Goal: Task Accomplishment & Management: Manage account settings

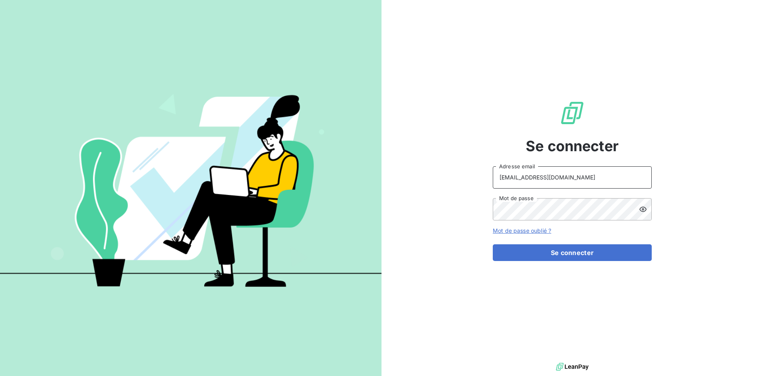
click at [570, 176] on input "[EMAIL_ADDRESS][DOMAIN_NAME]" at bounding box center [572, 177] width 159 height 22
type input "[EMAIL_ADDRESS][DOMAIN_NAME]"
click at [536, 249] on button "Se connecter" at bounding box center [572, 252] width 159 height 17
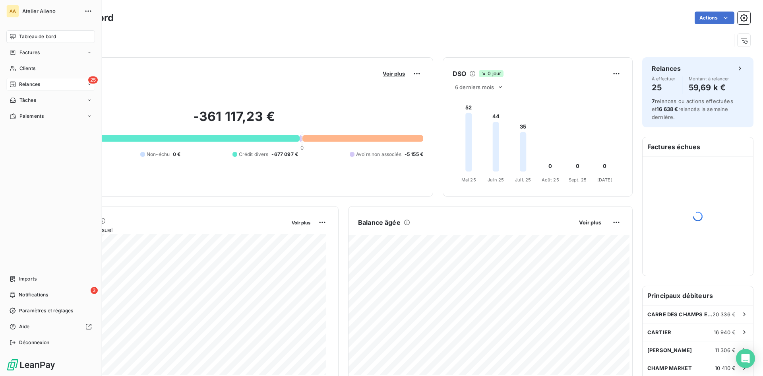
click at [29, 87] on span "Relances" at bounding box center [29, 84] width 21 height 7
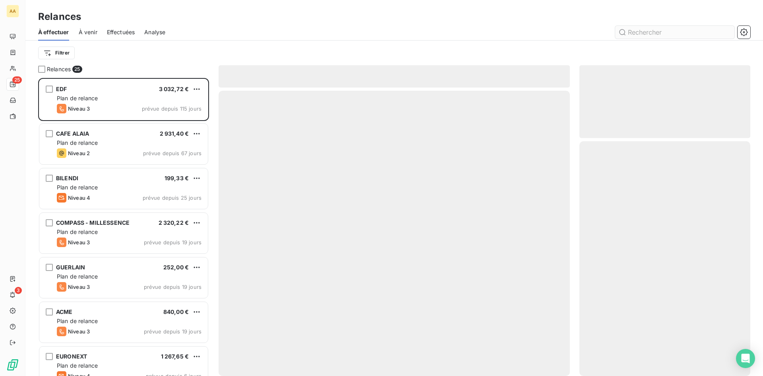
scroll to position [292, 165]
click at [634, 31] on input "text" at bounding box center [675, 32] width 119 height 13
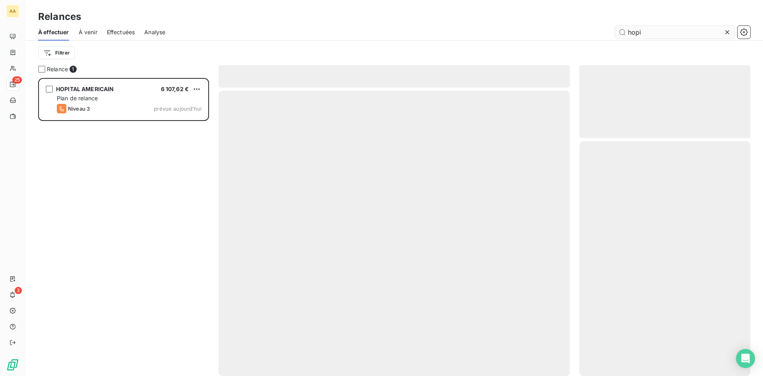
scroll to position [292, 165]
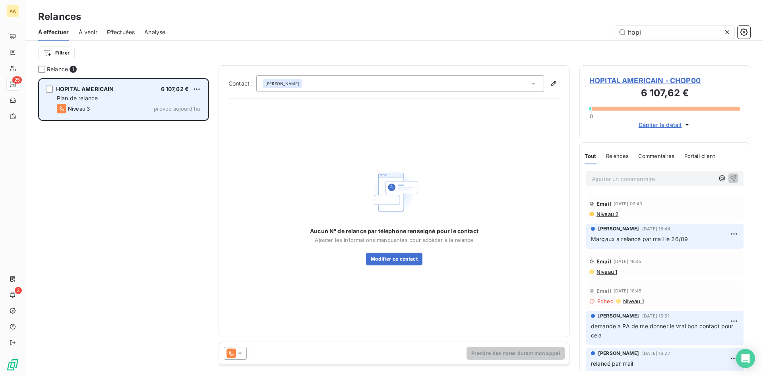
click at [97, 96] on span "Plan de relance" at bounding box center [77, 98] width 41 height 7
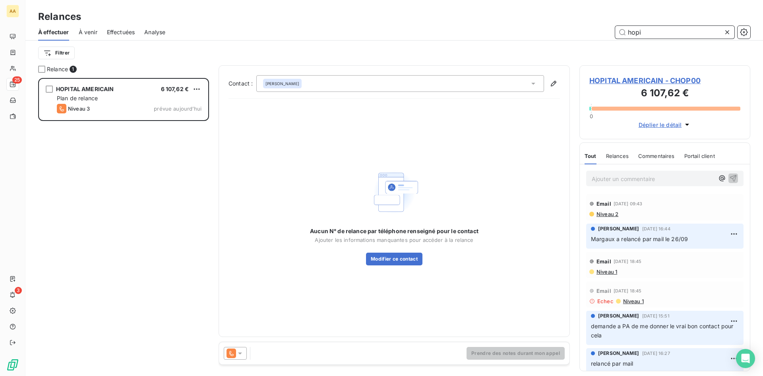
drag, startPoint x: 649, startPoint y: 33, endPoint x: 554, endPoint y: 18, distance: 96.5
click at [554, 20] on div "Relances À effectuer À venir Effectuées Analyse hopi Filtrer" at bounding box center [394, 32] width 738 height 65
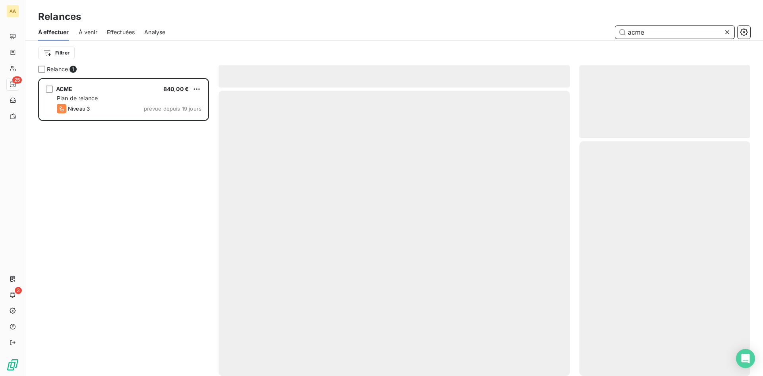
scroll to position [292, 165]
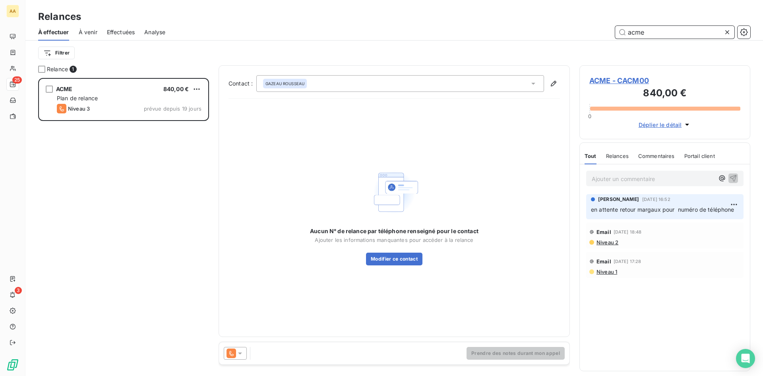
type input "acme"
drag, startPoint x: 360, startPoint y: 110, endPoint x: 221, endPoint y: 364, distance: 289.4
click at [221, 362] on div "Prendre des notes durant mon appel" at bounding box center [394, 353] width 351 height 22
